Goal: Task Accomplishment & Management: Use online tool/utility

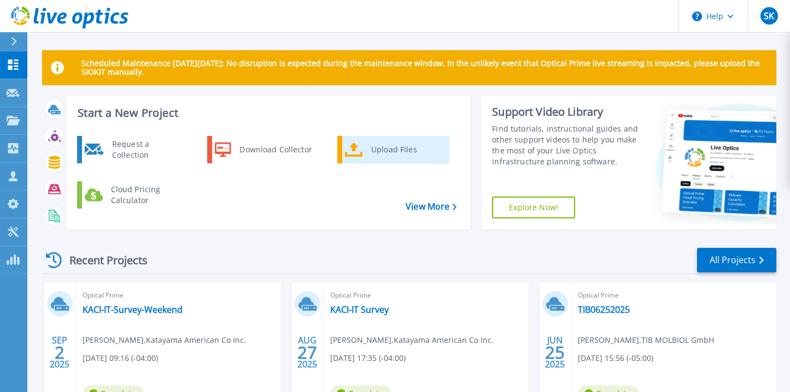
click at [390, 145] on div "Upload Files" at bounding box center [406, 150] width 81 height 22
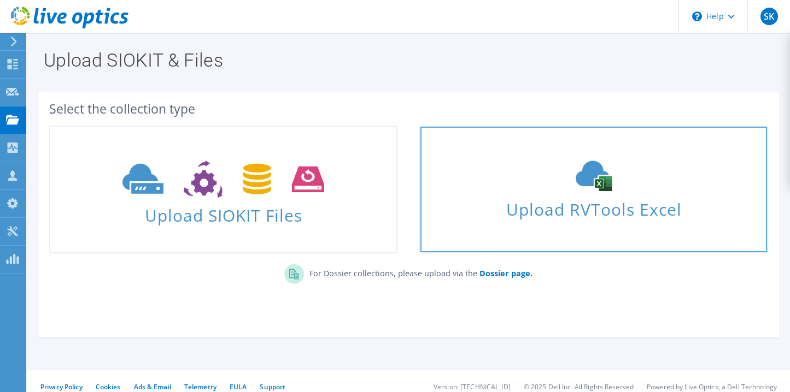
click at [566, 198] on span "Upload RVTools Excel" at bounding box center [593, 206] width 346 height 23
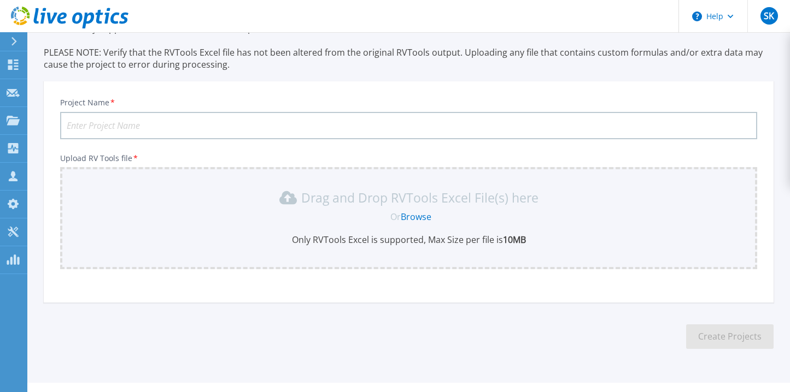
scroll to position [91, 0]
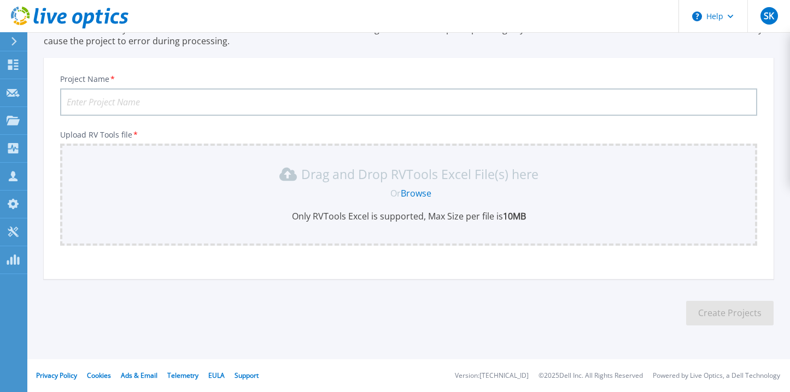
click at [151, 99] on input "Project Name *" at bounding box center [408, 102] width 697 height 27
type input "Neptune Technology VMware cluster"
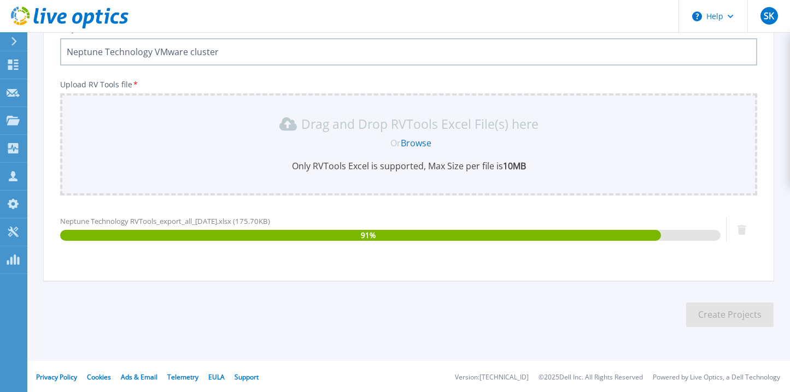
scroll to position [143, 0]
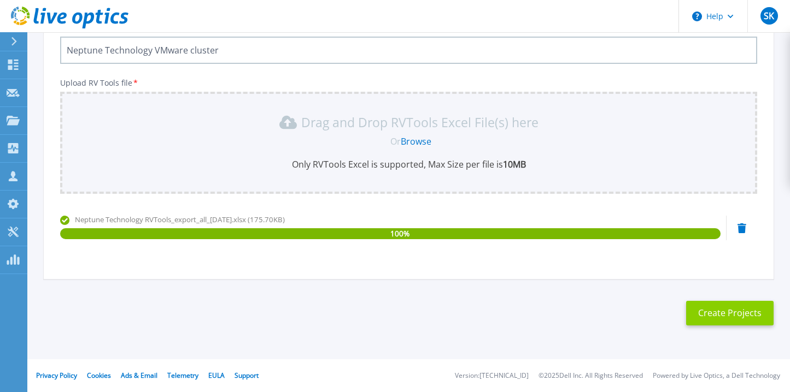
click at [740, 315] on button "Create Projects" at bounding box center [729, 313] width 87 height 25
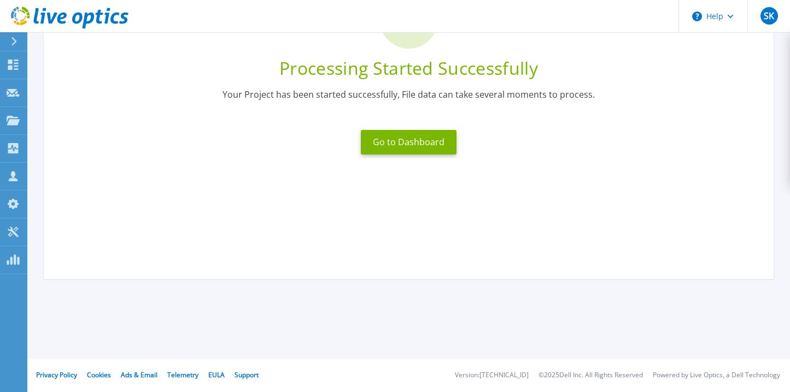
scroll to position [127, 0]
click at [422, 140] on button "Go to Dashboard" at bounding box center [409, 142] width 96 height 25
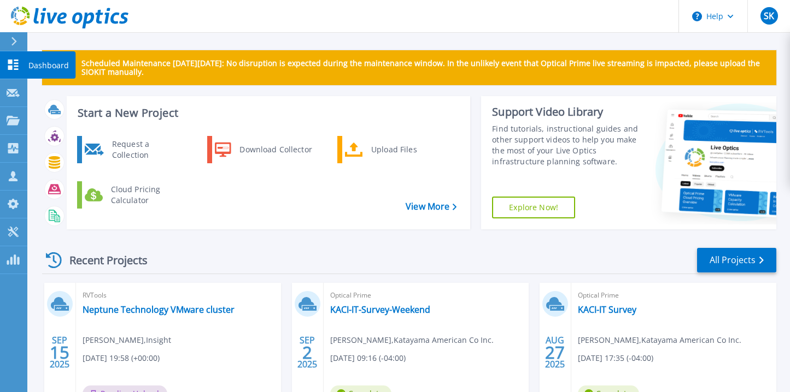
click at [14, 68] on icon at bounding box center [13, 65] width 13 height 10
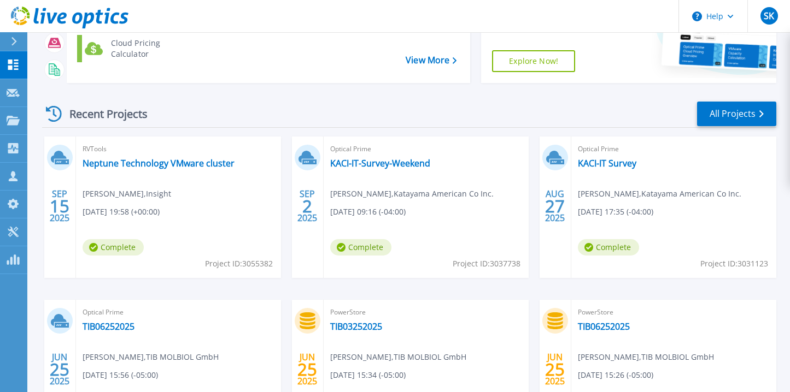
scroll to position [147, 0]
click at [185, 159] on link "Neptune Technology VMware cluster" at bounding box center [159, 162] width 152 height 11
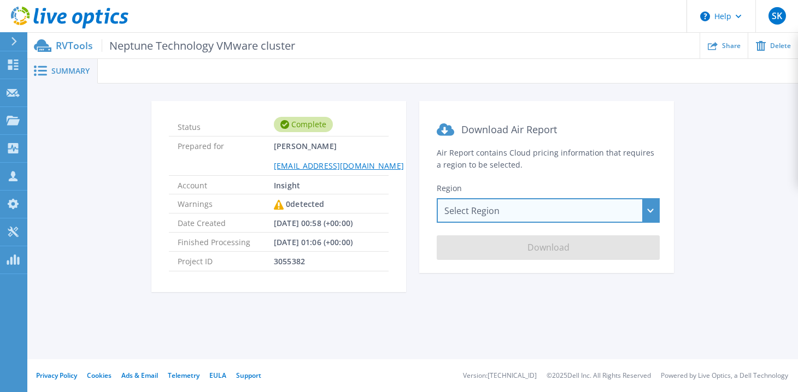
click at [459, 218] on div "Select Region Asia Pacific (Hong Kong) Asia Pacific (Mumbai) Asia Pacific (Seou…" at bounding box center [548, 210] width 223 height 25
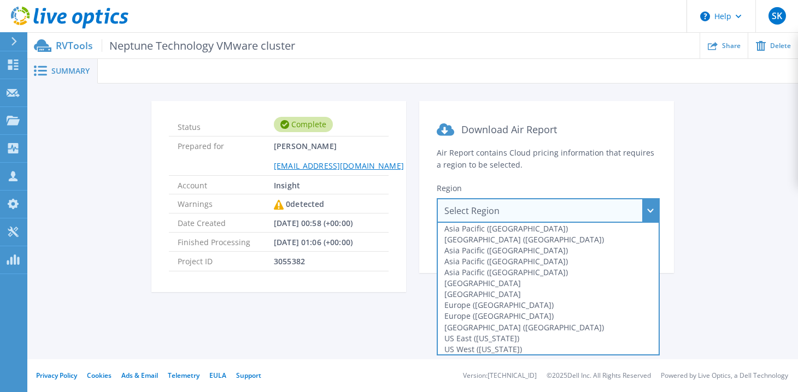
click at [554, 179] on section "Download Air Report Air Report contains Cloud pricing information that requires…" at bounding box center [546, 187] width 255 height 172
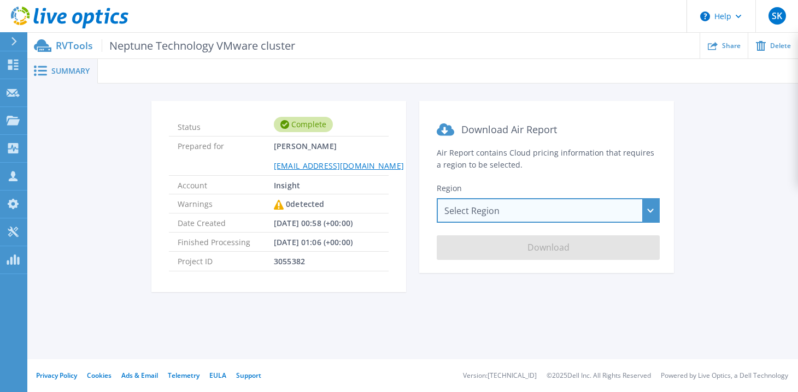
click at [496, 213] on div "Select Region Asia Pacific (Hong Kong) Asia Pacific (Mumbai) Asia Pacific (Seou…" at bounding box center [548, 210] width 223 height 25
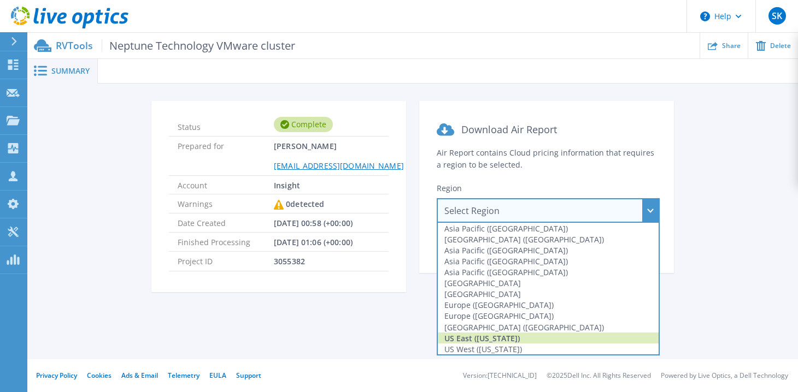
click at [518, 337] on div "US East (Virginia)" at bounding box center [548, 338] width 221 height 11
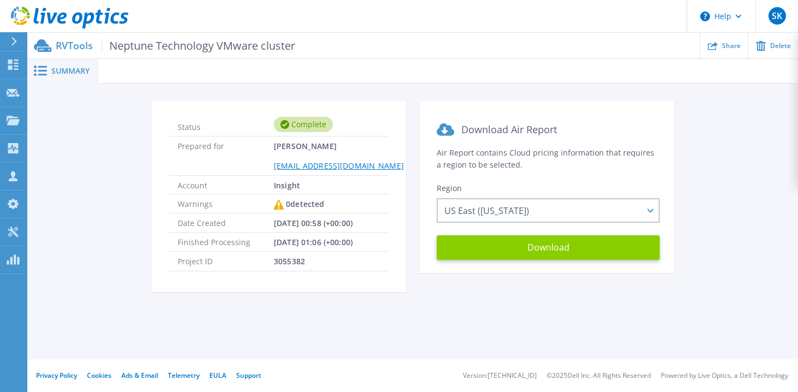
click at [551, 251] on button "Download" at bounding box center [548, 248] width 223 height 25
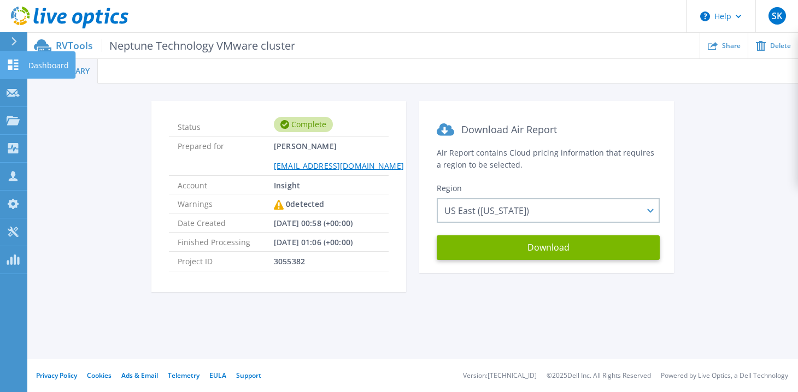
click at [17, 63] on icon at bounding box center [13, 65] width 10 height 10
